Goal: Information Seeking & Learning: Learn about a topic

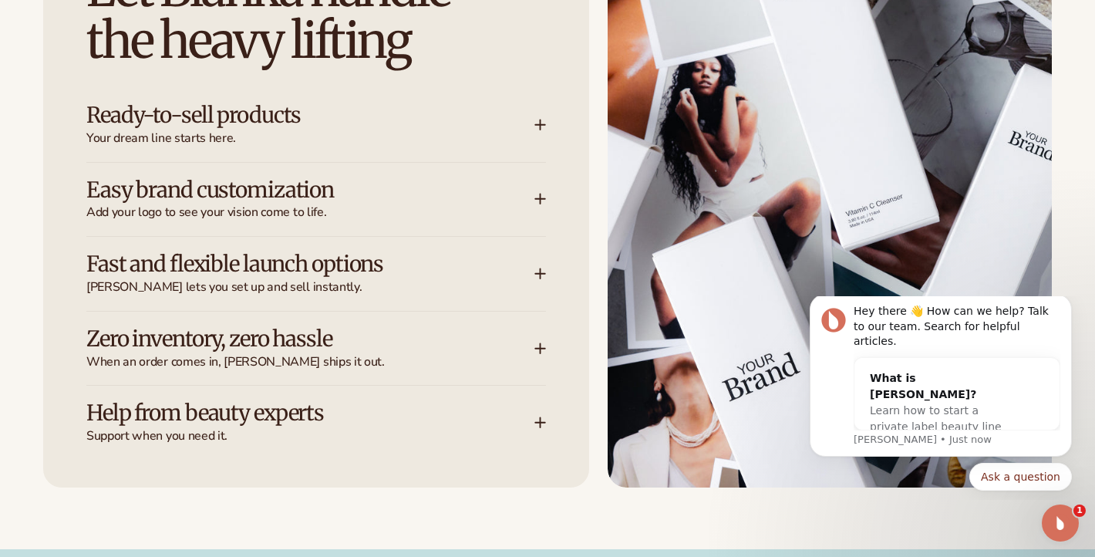
scroll to position [2027, 0]
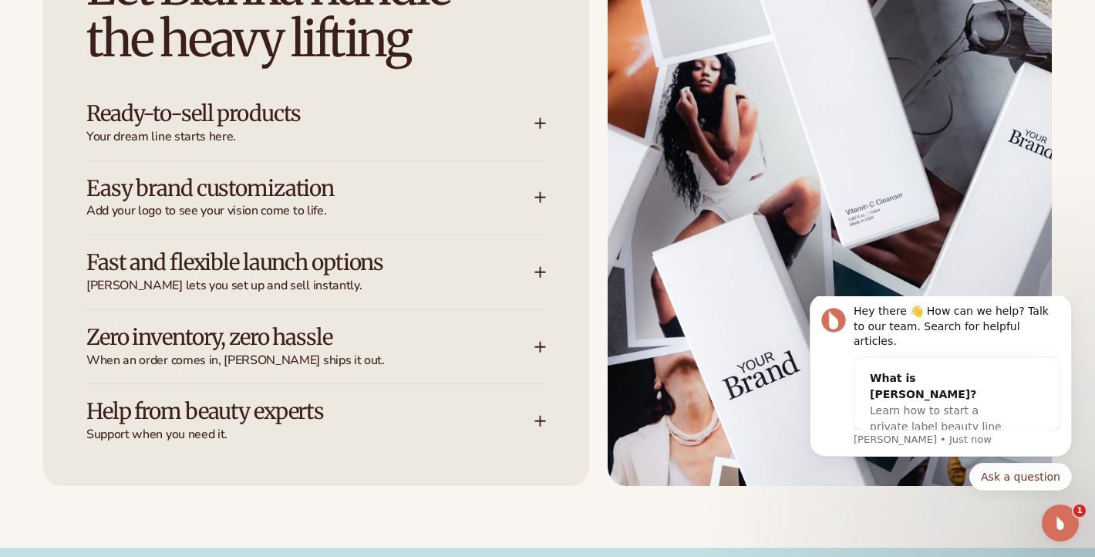
click at [257, 179] on h3 "Easy brand customization" at bounding box center [287, 189] width 402 height 24
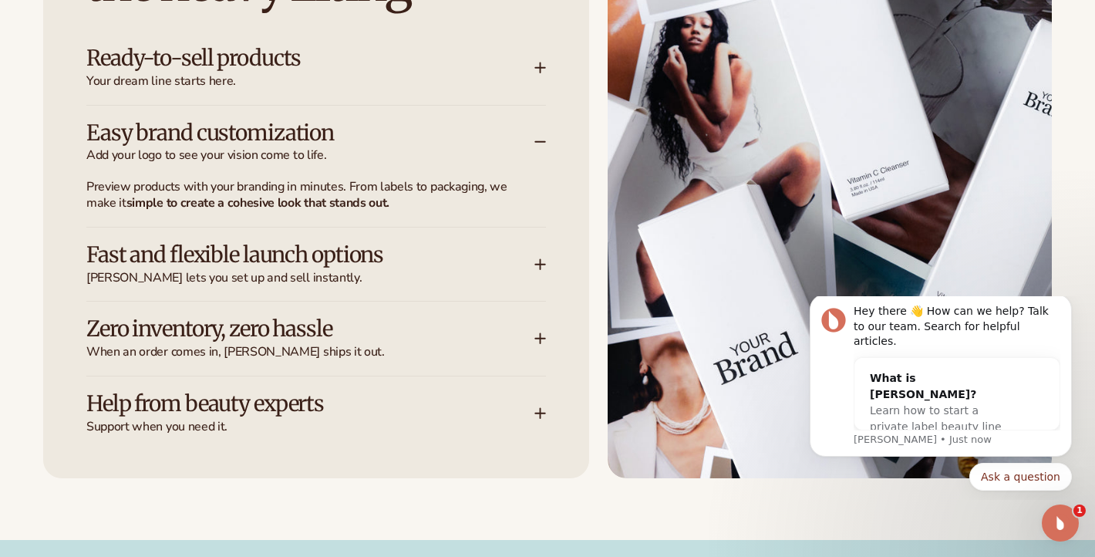
scroll to position [2087, 0]
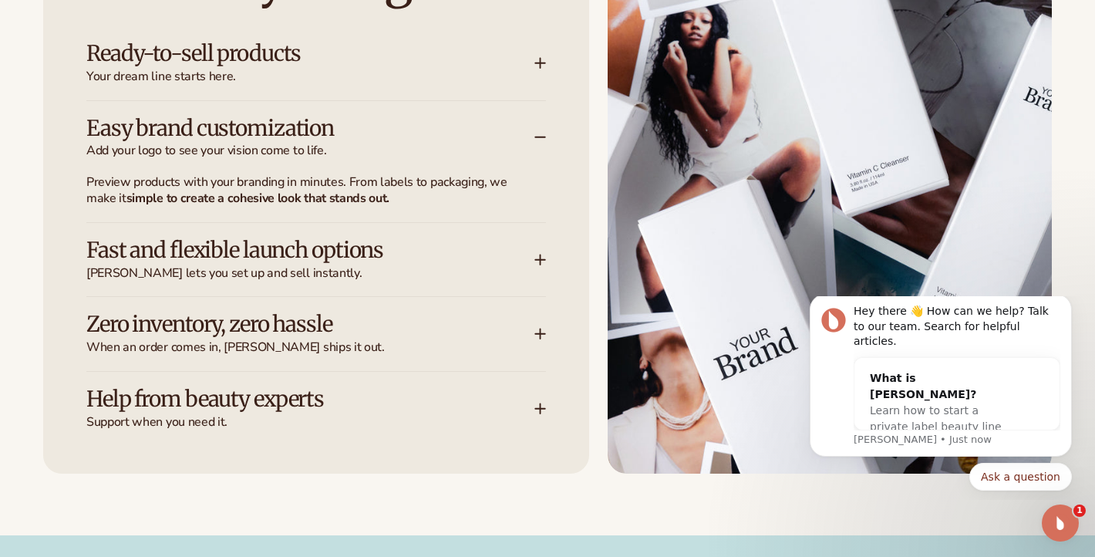
click at [257, 179] on p "Preview products with your branding in minutes. From labels to packaging, we ma…" at bounding box center [306, 190] width 441 height 32
click at [225, 128] on h3 "Easy brand customization" at bounding box center [287, 128] width 402 height 24
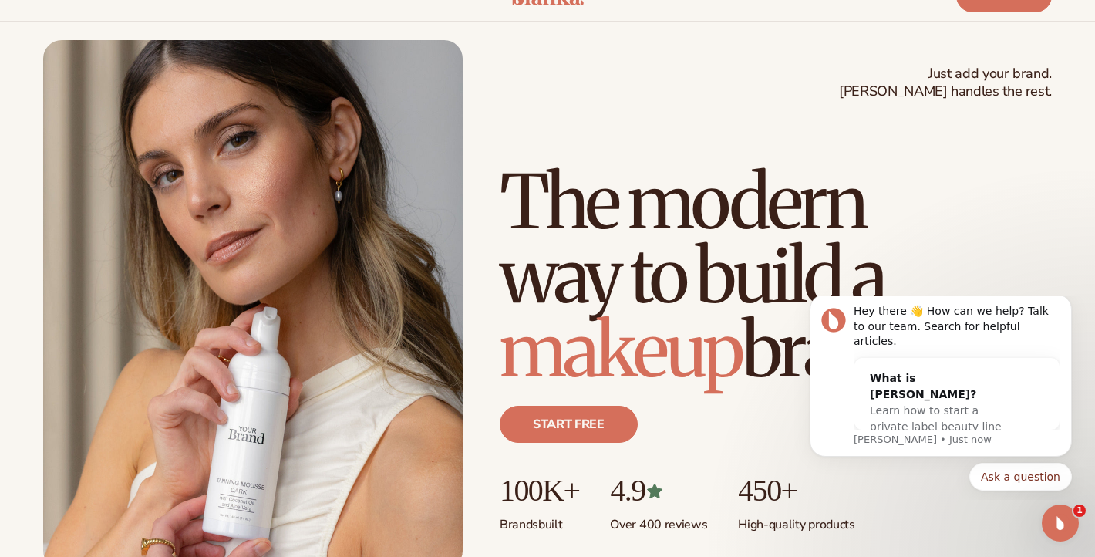
scroll to position [176, 0]
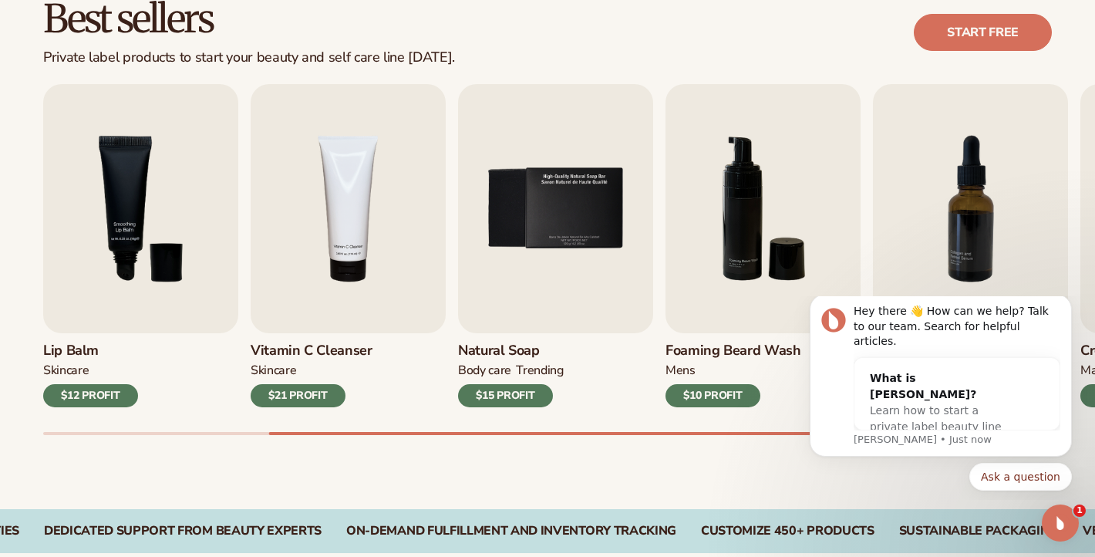
scroll to position [459, 0]
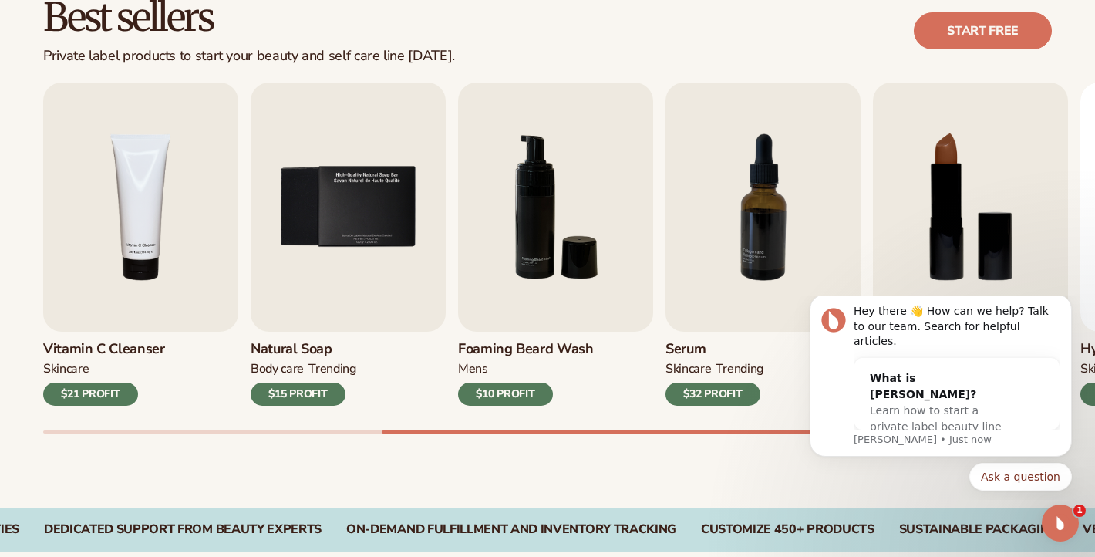
drag, startPoint x: 646, startPoint y: 447, endPoint x: 708, endPoint y: 442, distance: 62.7
click at [708, 442] on div "Best sellers Private label products to start your beauty and self care line tod…" at bounding box center [547, 231] width 1095 height 553
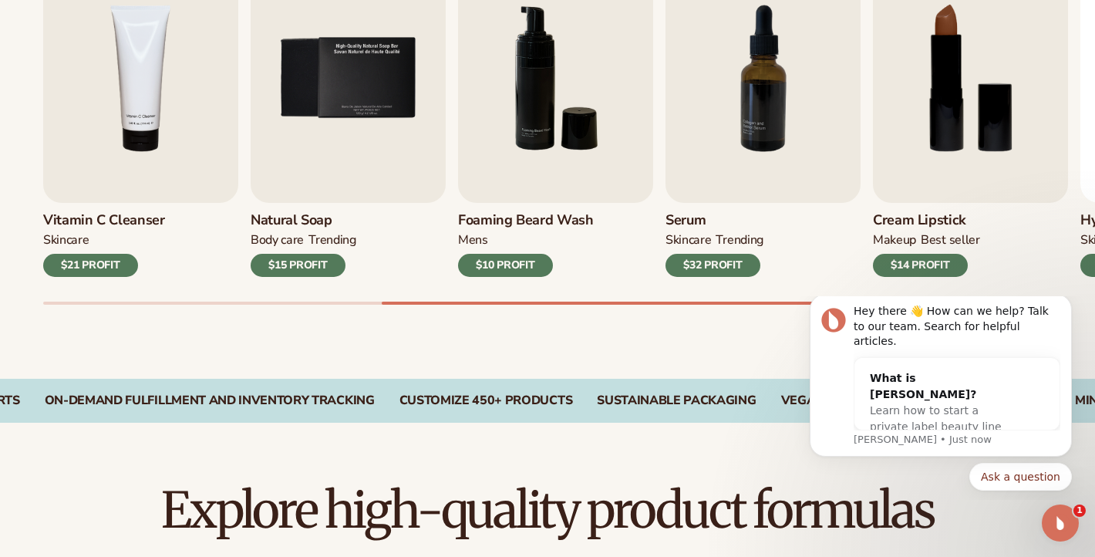
scroll to position [604, 0]
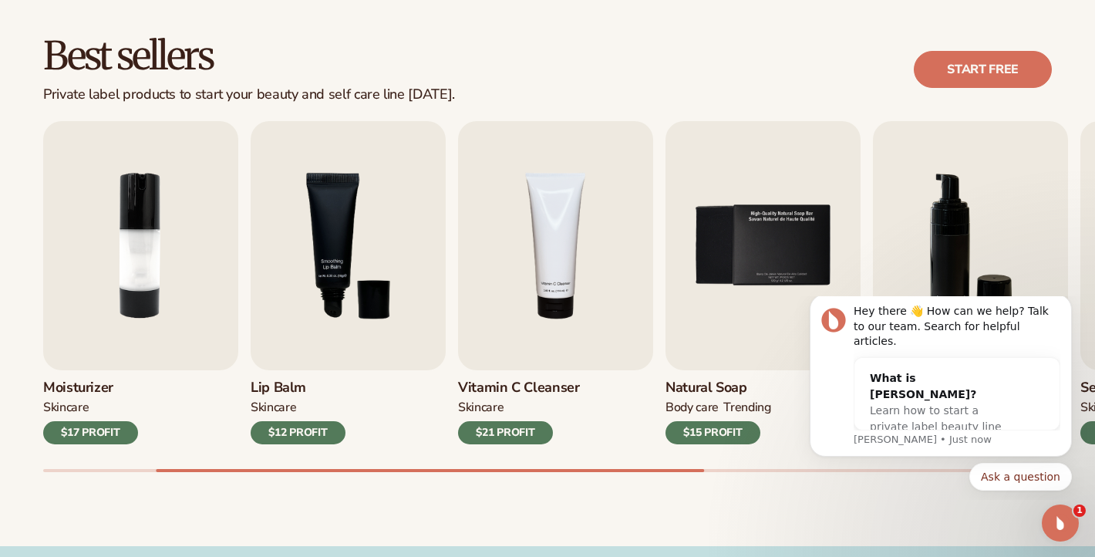
scroll to position [431, 0]
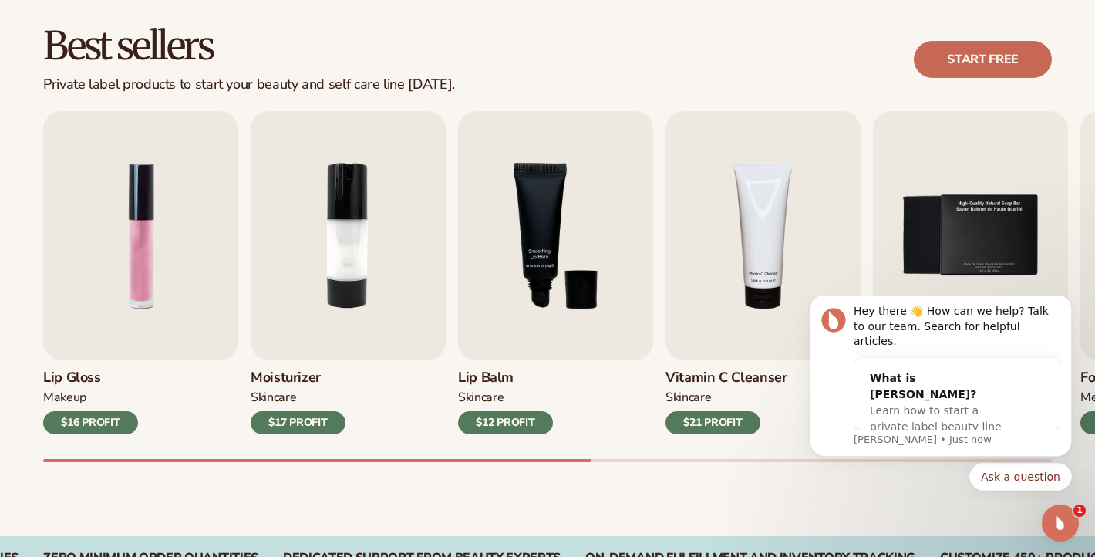
click at [941, 64] on link "Start free" at bounding box center [983, 59] width 138 height 37
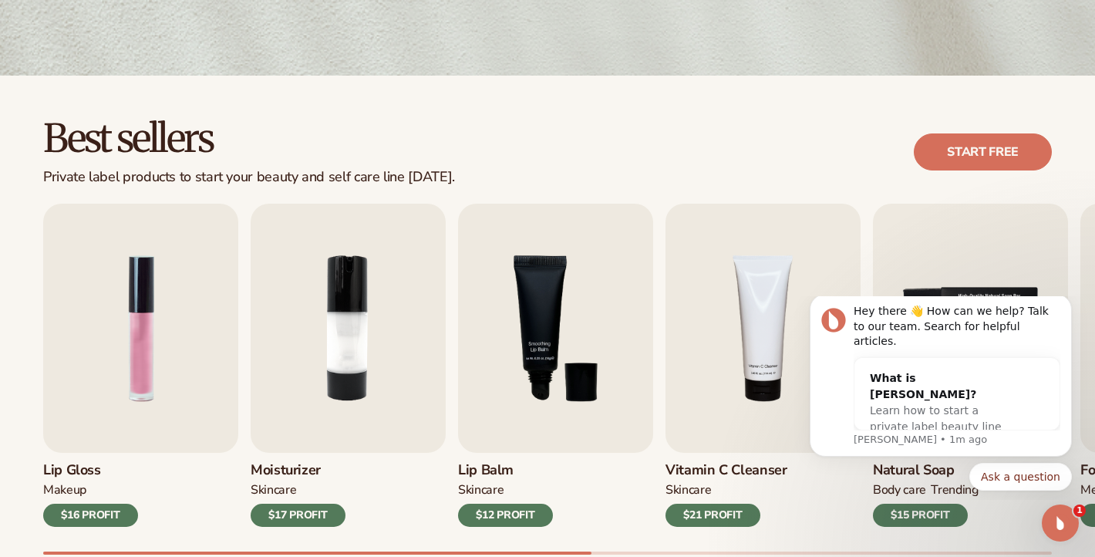
scroll to position [463, 0]
